Goal: Information Seeking & Learning: Learn about a topic

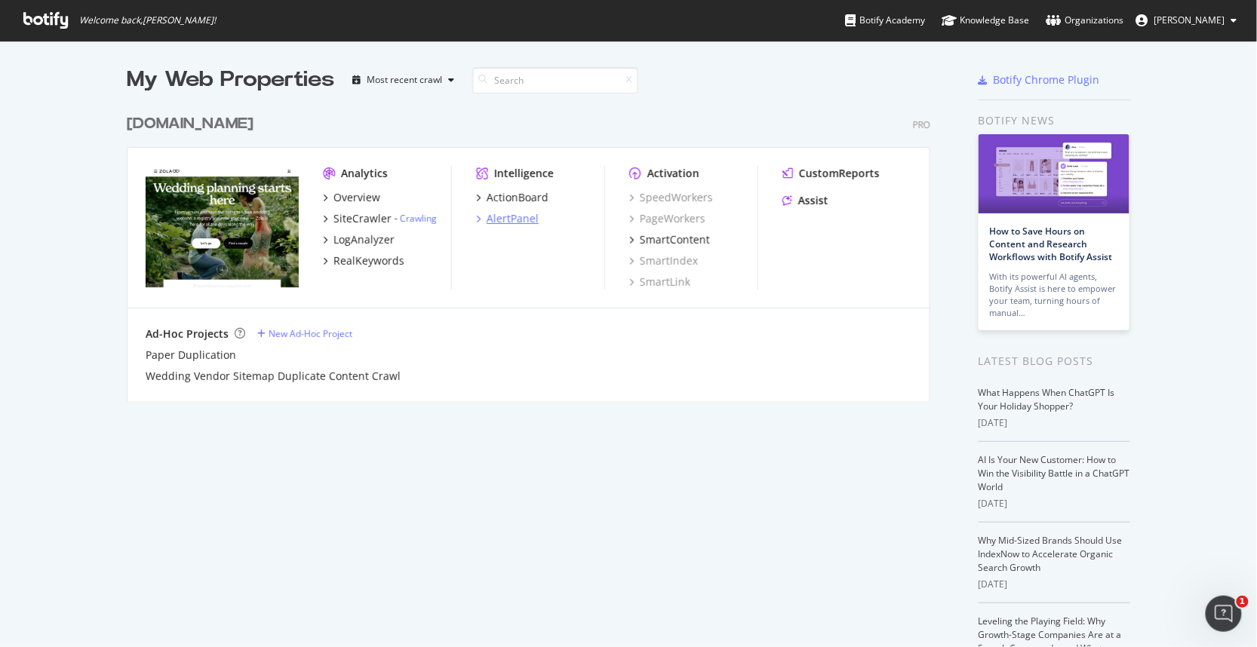
click at [497, 222] on div "AlertPanel" at bounding box center [513, 218] width 52 height 15
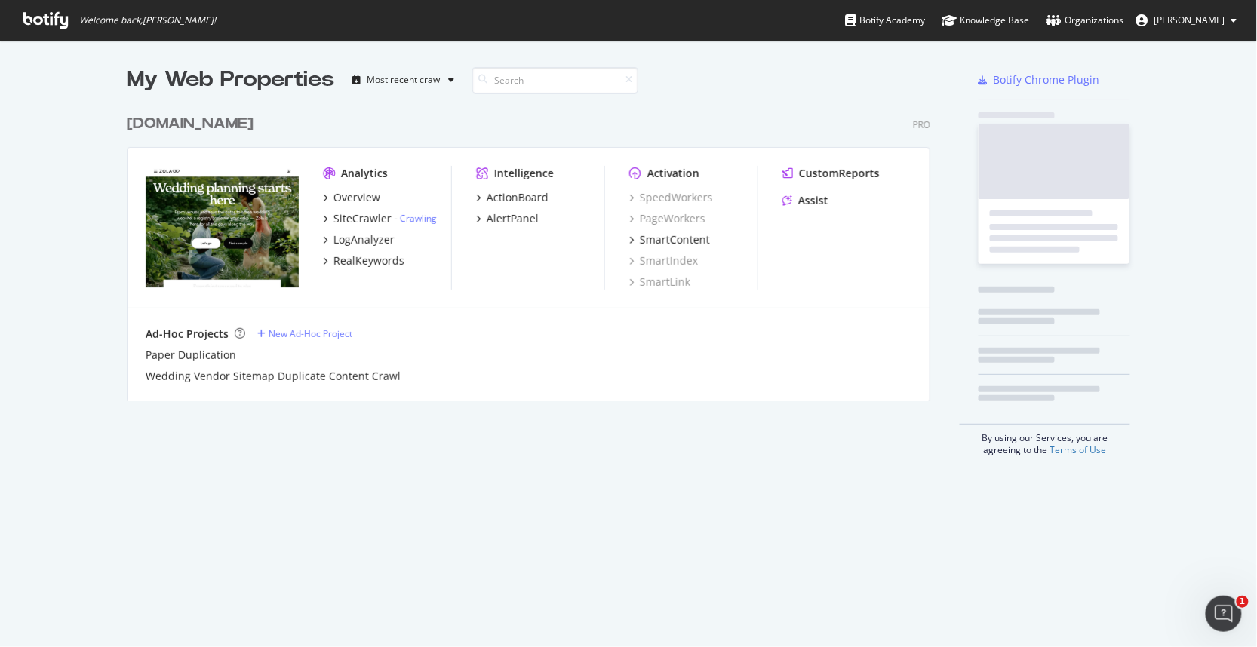
scroll to position [635, 1232]
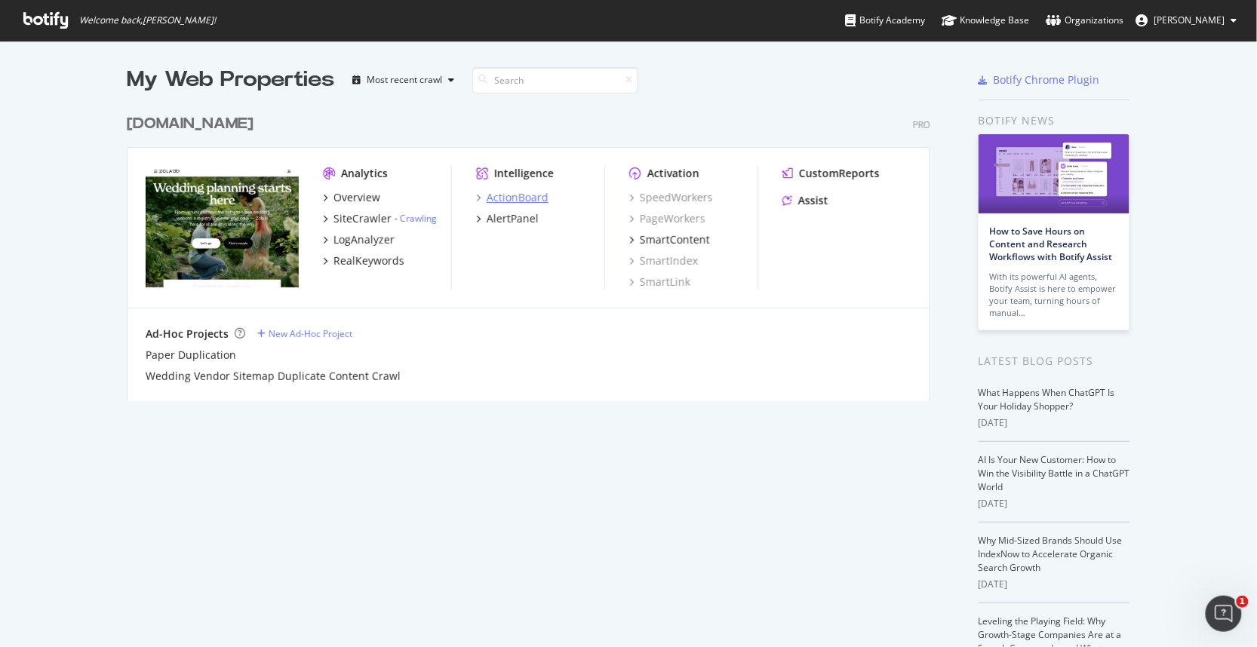
click at [489, 196] on div "ActionBoard" at bounding box center [518, 197] width 62 height 15
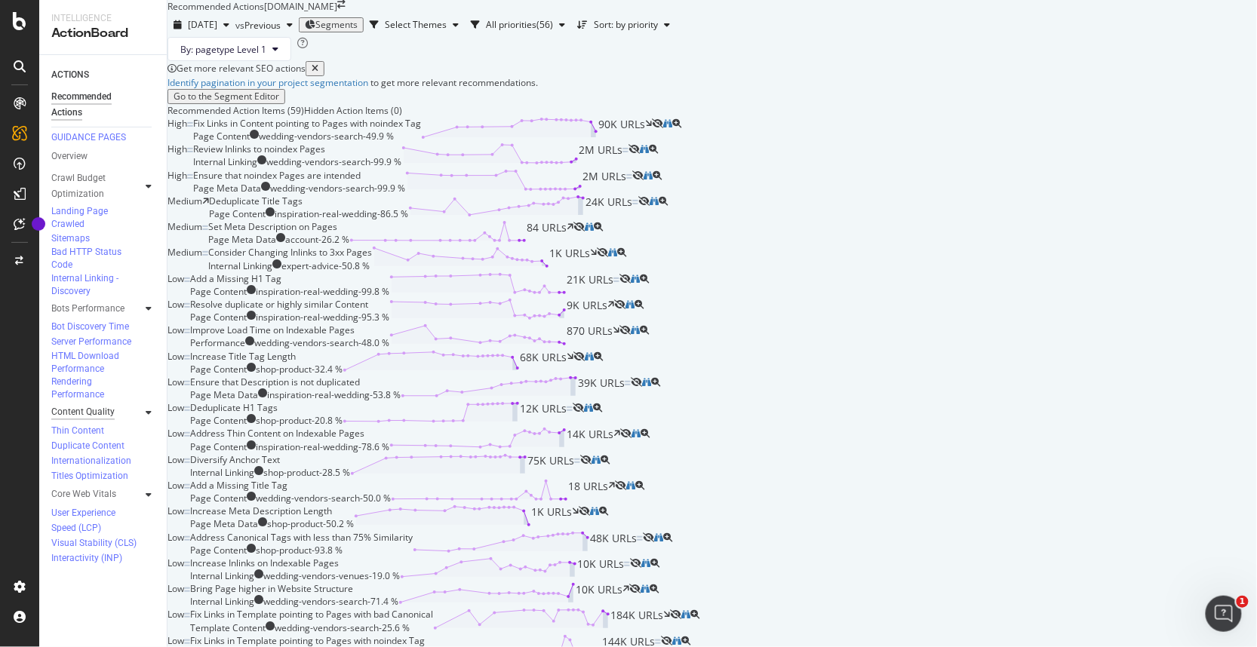
click at [88, 404] on div "Content Quality" at bounding box center [82, 412] width 63 height 16
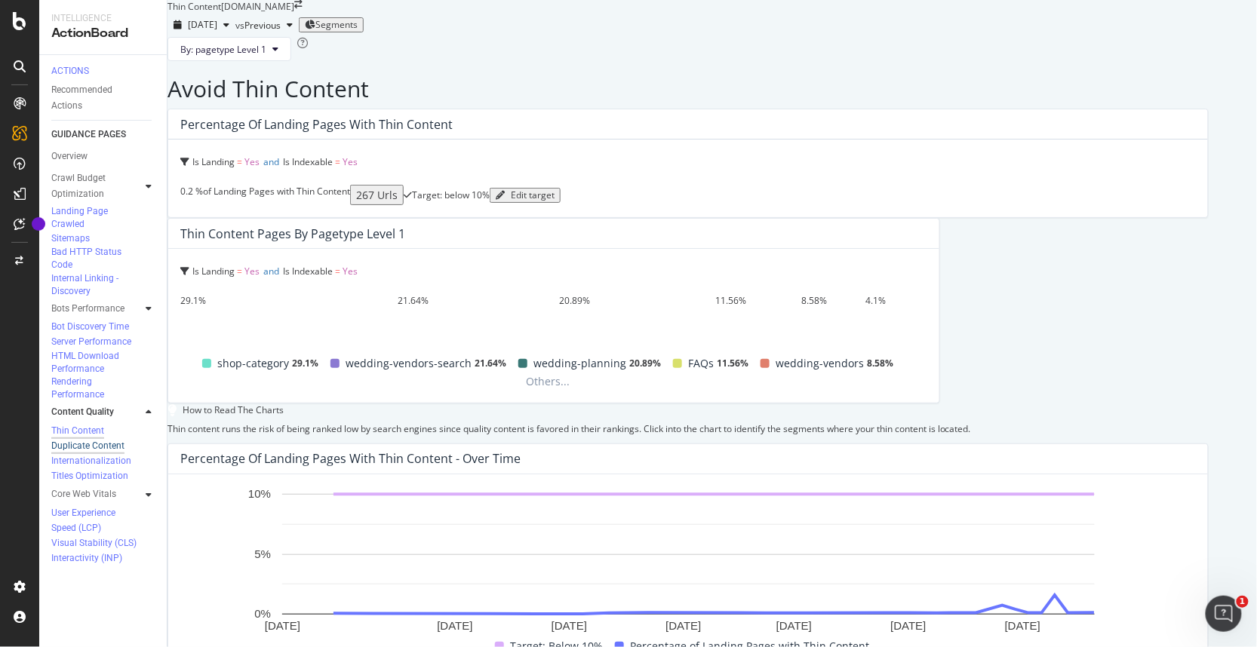
click at [101, 440] on div "Duplicate Content" at bounding box center [87, 446] width 73 height 13
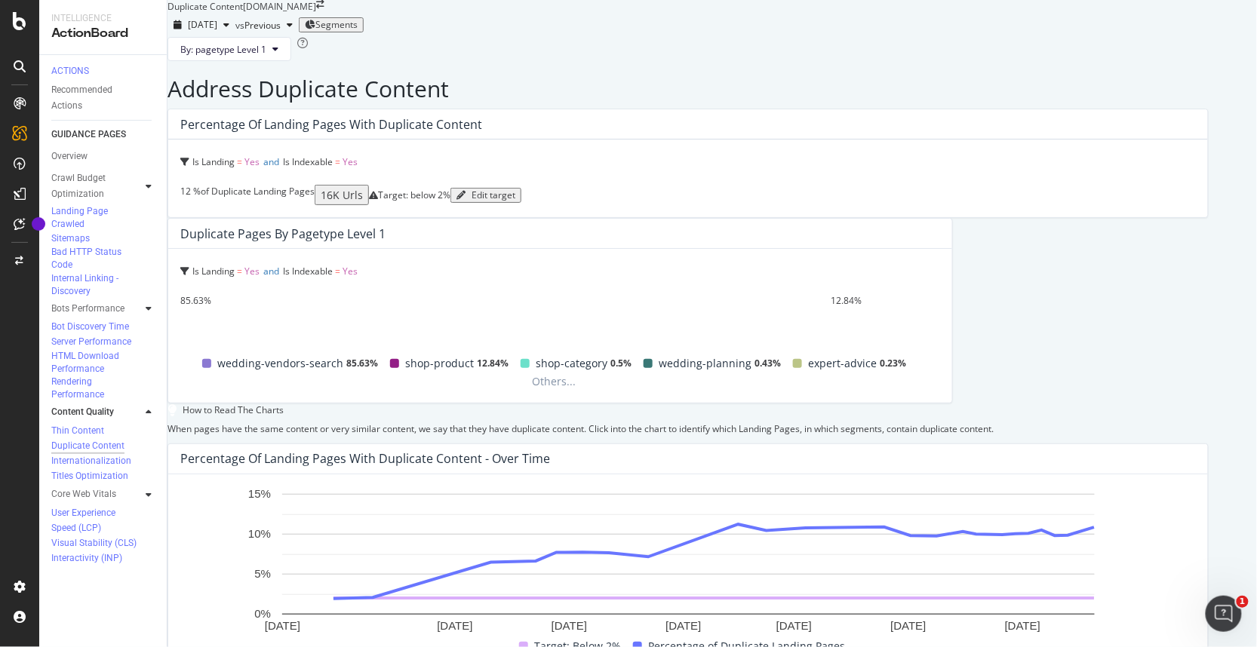
click at [358, 30] on div "Segments" at bounding box center [331, 25] width 53 height 11
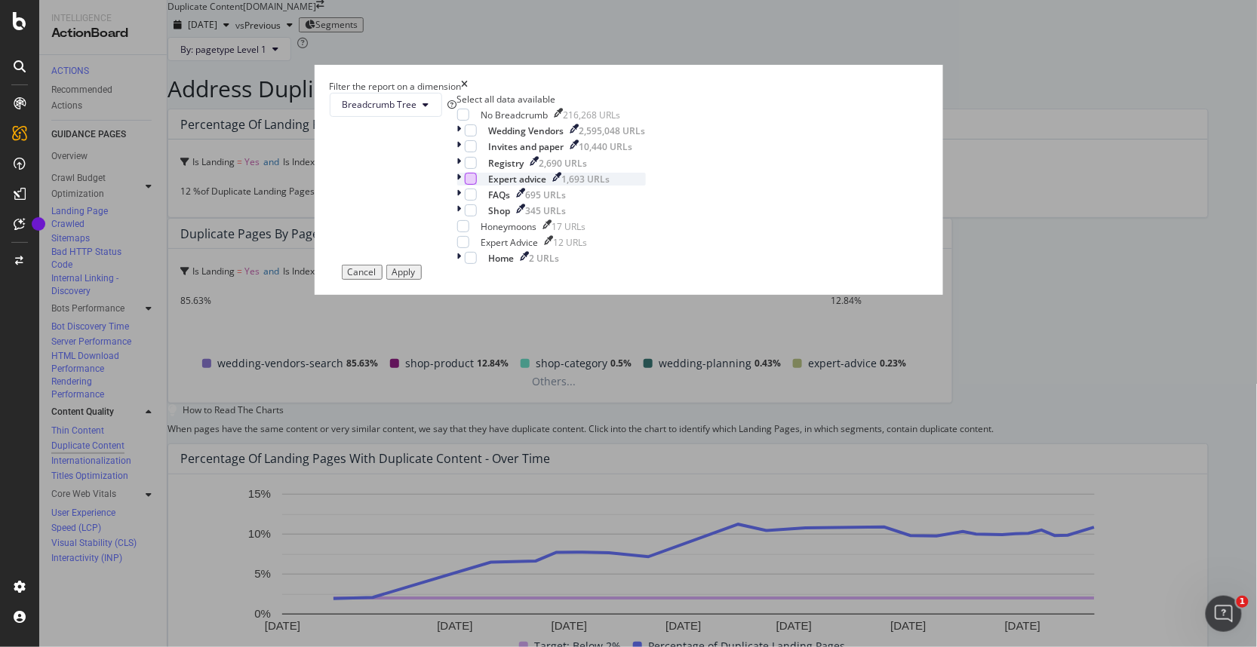
click at [477, 185] on div "modal" at bounding box center [471, 179] width 12 height 12
click at [416, 278] on div "Apply" at bounding box center [403, 272] width 23 height 11
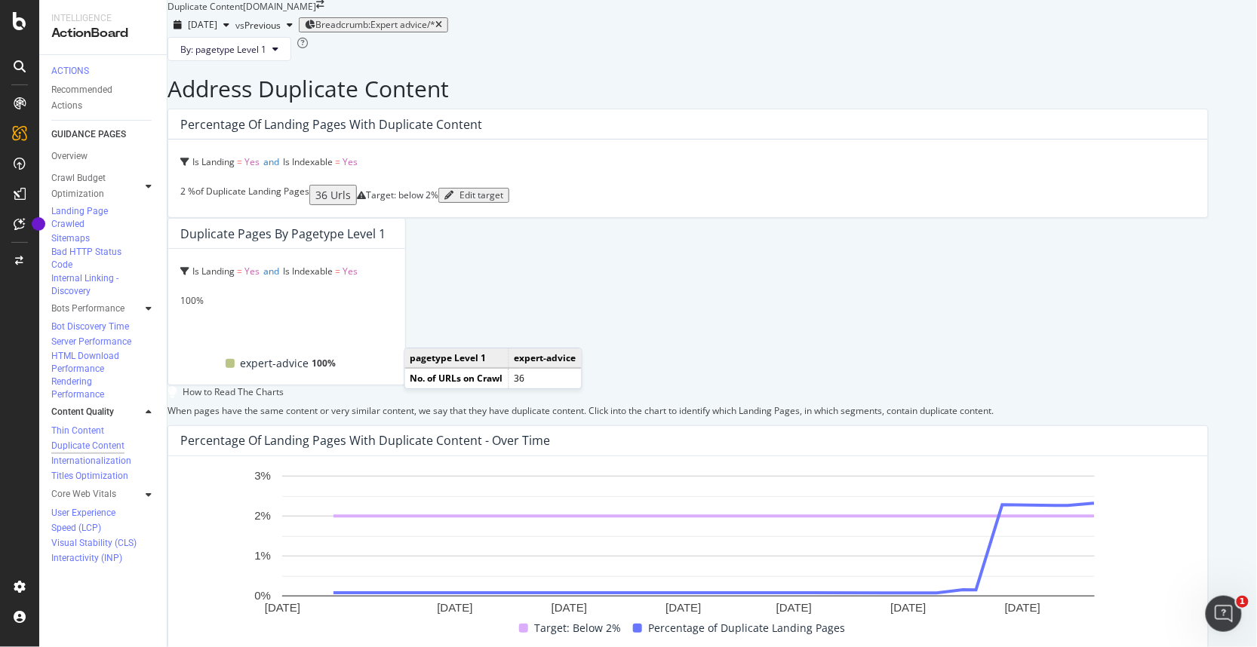
click at [393, 294] on div "100%" at bounding box center [286, 300] width 213 height 13
